Goal: Task Accomplishment & Management: Manage account settings

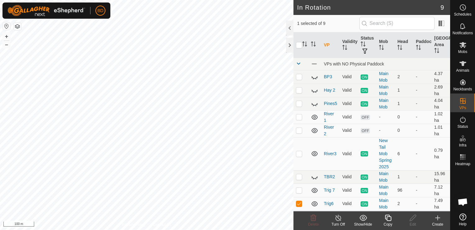
click at [339, 219] on line at bounding box center [338, 217] width 5 height 5
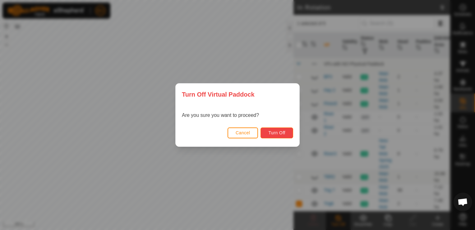
click at [271, 133] on span "Turn Off" at bounding box center [276, 132] width 17 height 5
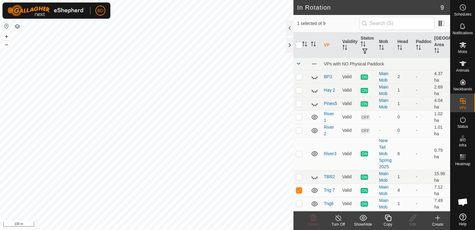
checkbox input "false"
checkbox input "true"
checkbox input "false"
click at [341, 220] on icon at bounding box center [339, 217] width 8 height 7
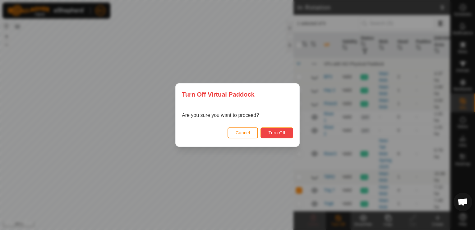
click at [276, 133] on span "Turn Off" at bounding box center [276, 132] width 17 height 5
